Goal: Task Accomplishment & Management: Use online tool/utility

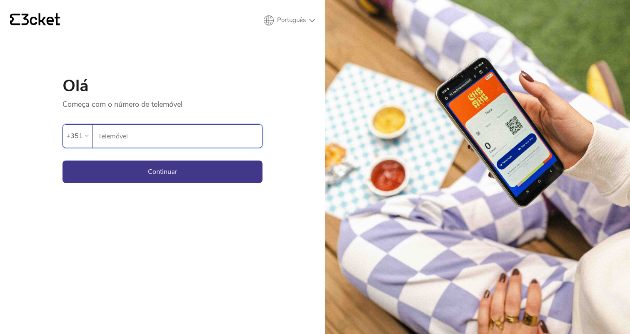
click at [217, 130] on input "Telemóvel" at bounding box center [180, 136] width 165 height 23
type input "919820688"
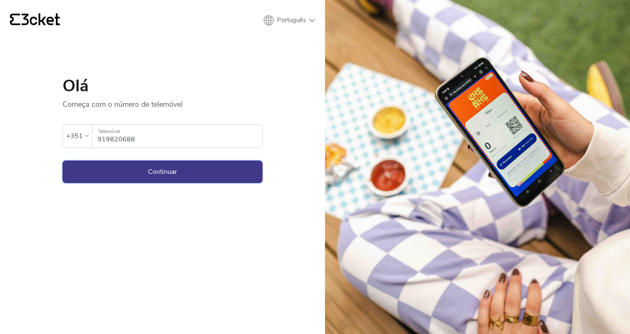
click at [193, 170] on button "Continuar" at bounding box center [163, 171] width 200 height 23
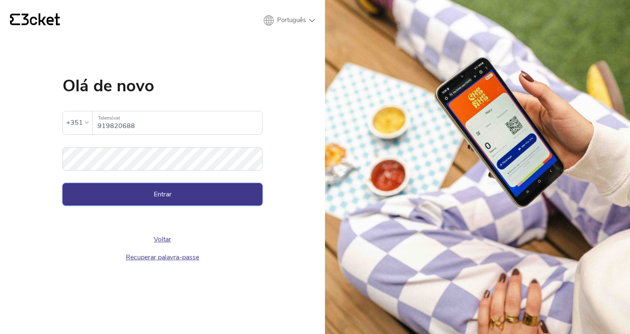
click at [167, 185] on button "Entrar" at bounding box center [163, 194] width 200 height 23
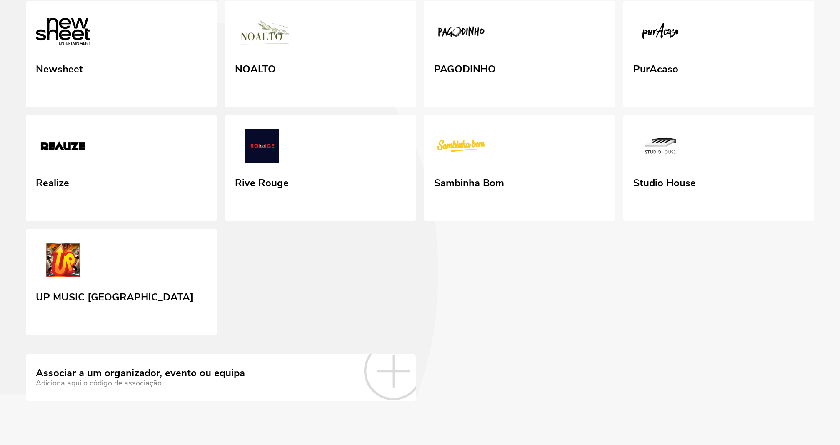
scroll to position [317, 0]
click at [359, 354] on link "Associar a um organizador, evento ou equipa Adiciona aqui o código de associação" at bounding box center [221, 377] width 390 height 47
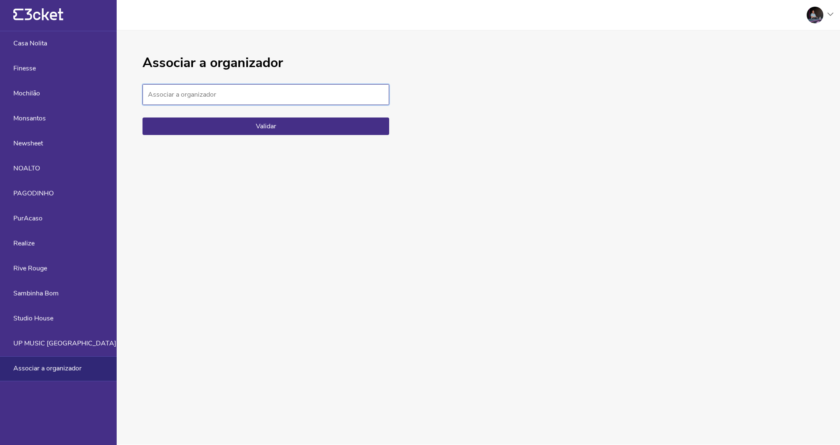
click at [277, 101] on input "Associar a organizador" at bounding box center [266, 94] width 247 height 21
paste input "ba0cb7f8fe7949aeae0e382dec2a5dfa"
type input "ba0cb7f8fe7949aeae0e382dec2a5dfa"
click at [288, 134] on button "Validar" at bounding box center [266, 127] width 247 height 18
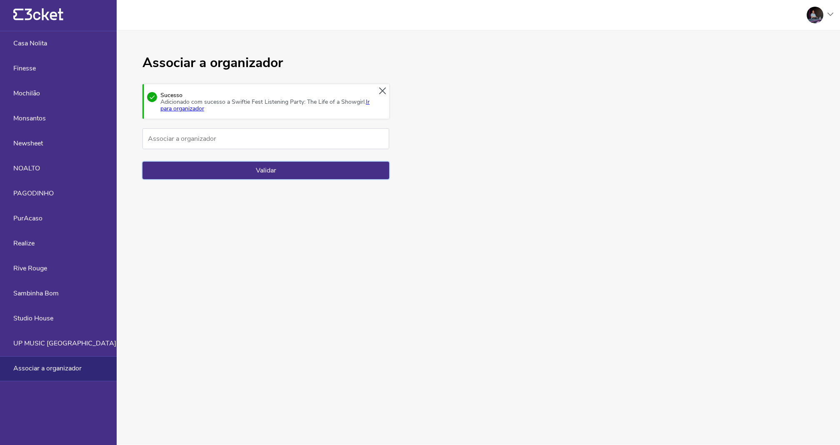
click at [314, 179] on button "Validar" at bounding box center [266, 171] width 247 height 18
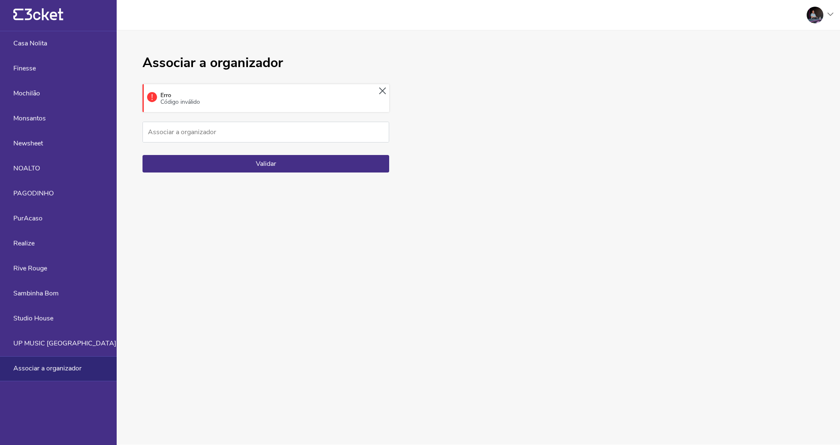
click at [386, 95] on icon at bounding box center [382, 91] width 7 height 7
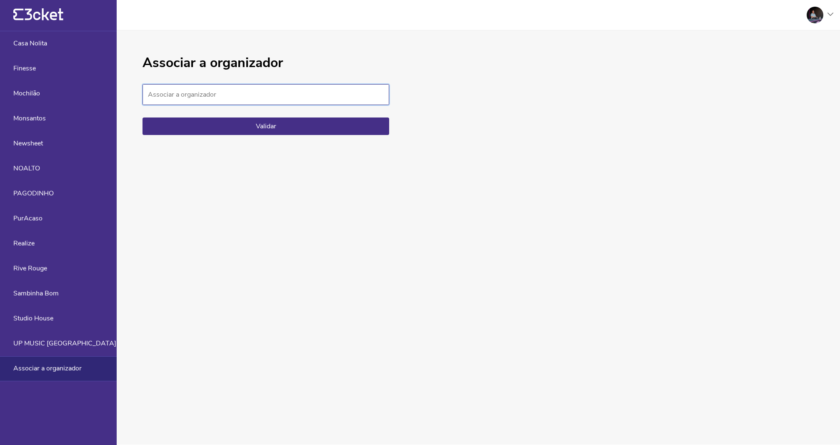
click at [275, 104] on input "Associar a organizador" at bounding box center [266, 94] width 247 height 21
paste input "ba0cb7f8fe7949aeae0e382dec2a5dfa"
type input "ba0cb7f8fe7949aeae0e382dec2a5dfa"
click at [279, 135] on button "Validar" at bounding box center [266, 127] width 247 height 18
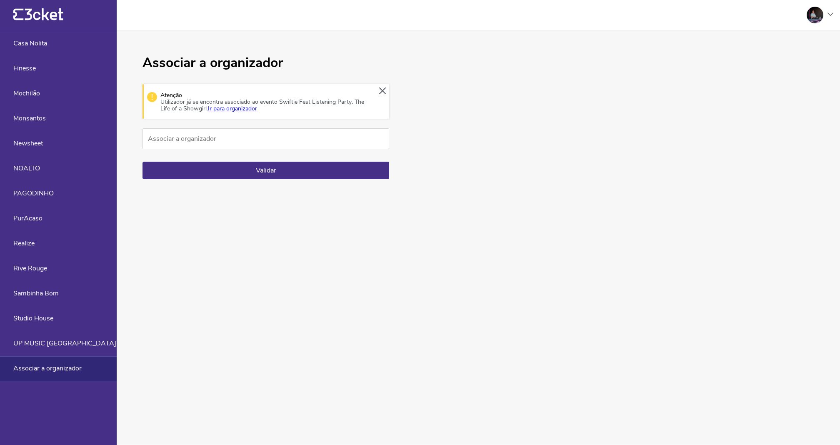
click at [257, 113] on link "Ir para organizador" at bounding box center [232, 109] width 49 height 8
